Goal: Task Accomplishment & Management: Use online tool/utility

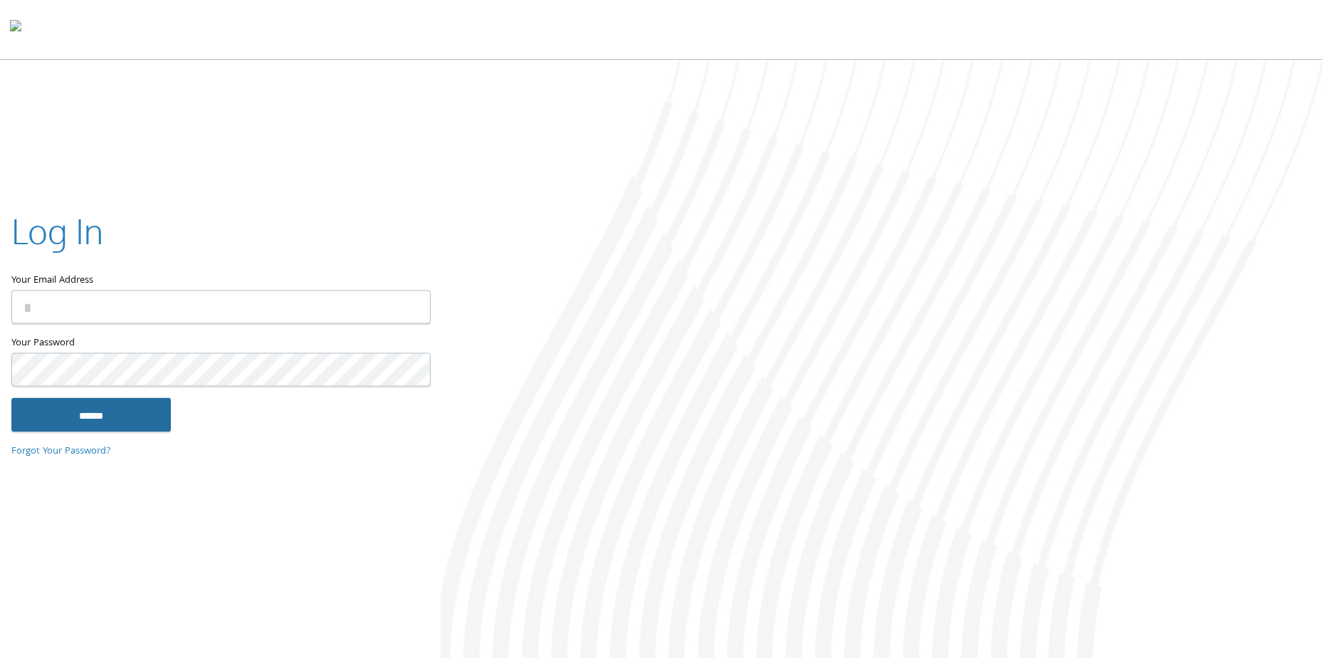
type input "**********"
click at [140, 404] on input "******" at bounding box center [90, 415] width 159 height 34
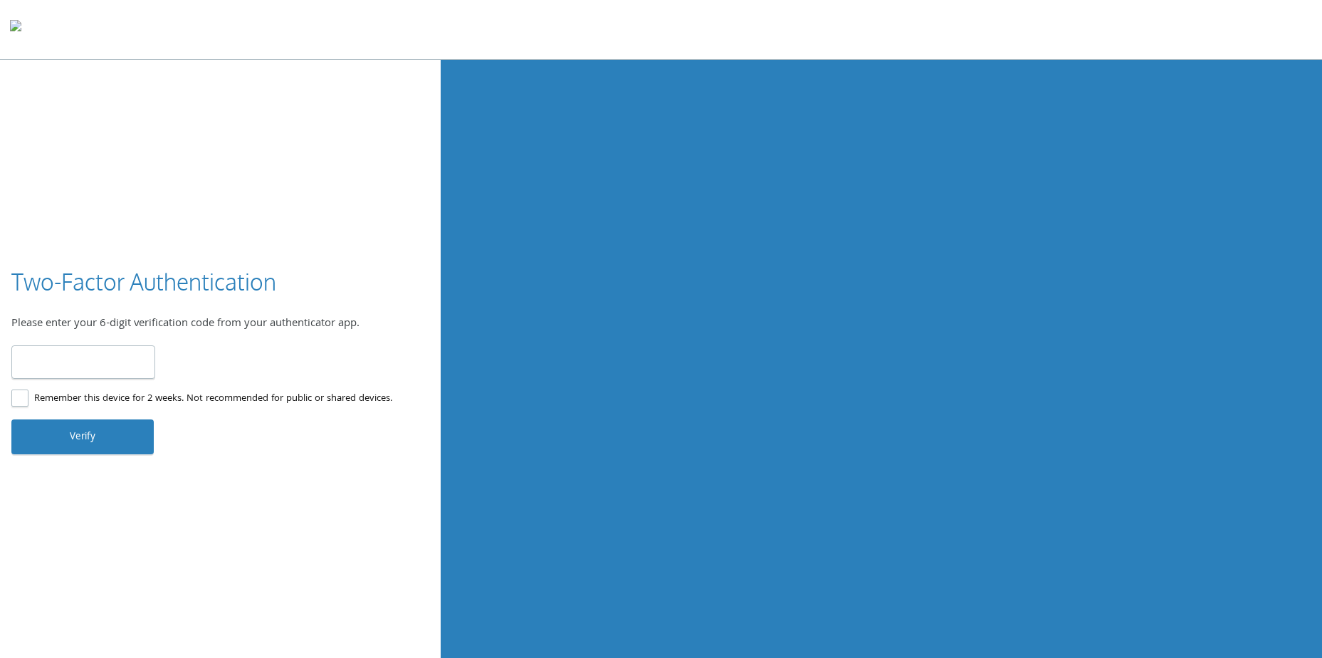
type input "******"
